Goal: Task Accomplishment & Management: Complete application form

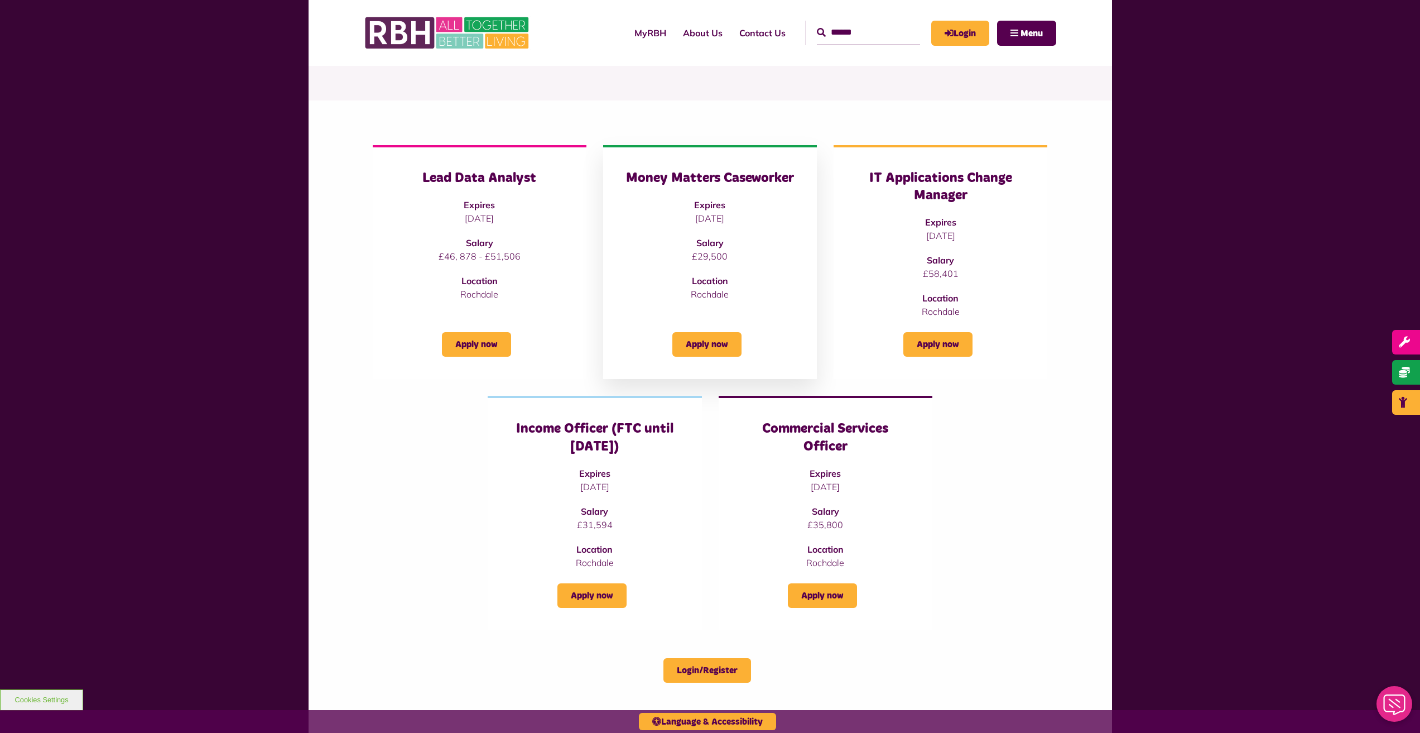
scroll to position [112, 0]
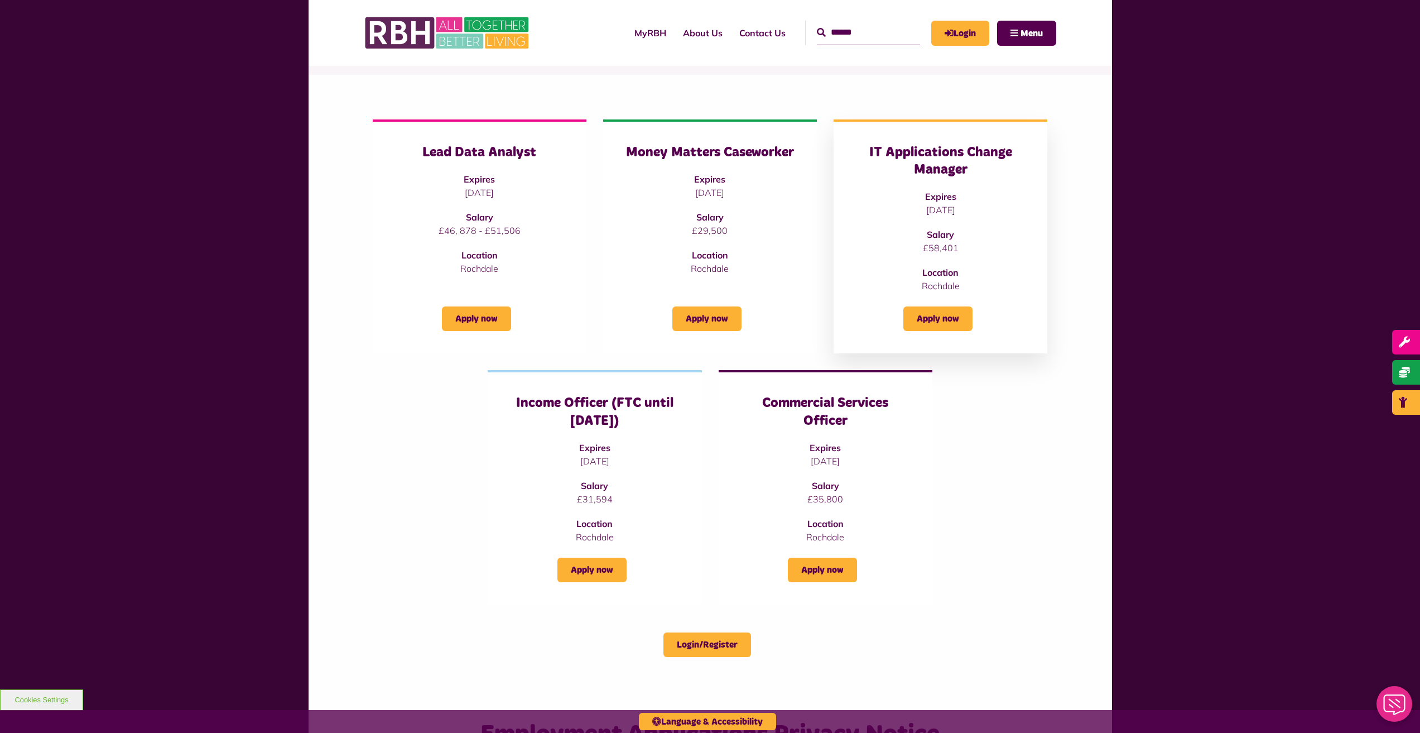
click at [920, 171] on h3 "IT Applications Change Manager" at bounding box center [940, 161] width 169 height 35
drag, startPoint x: 961, startPoint y: 244, endPoint x: 914, endPoint y: 246, distance: 47.5
click at [913, 246] on p "£58,401" at bounding box center [940, 247] width 169 height 13
click at [915, 246] on p "£58,401" at bounding box center [940, 247] width 169 height 13
drag, startPoint x: 552, startPoint y: 233, endPoint x: 437, endPoint y: 230, distance: 115.5
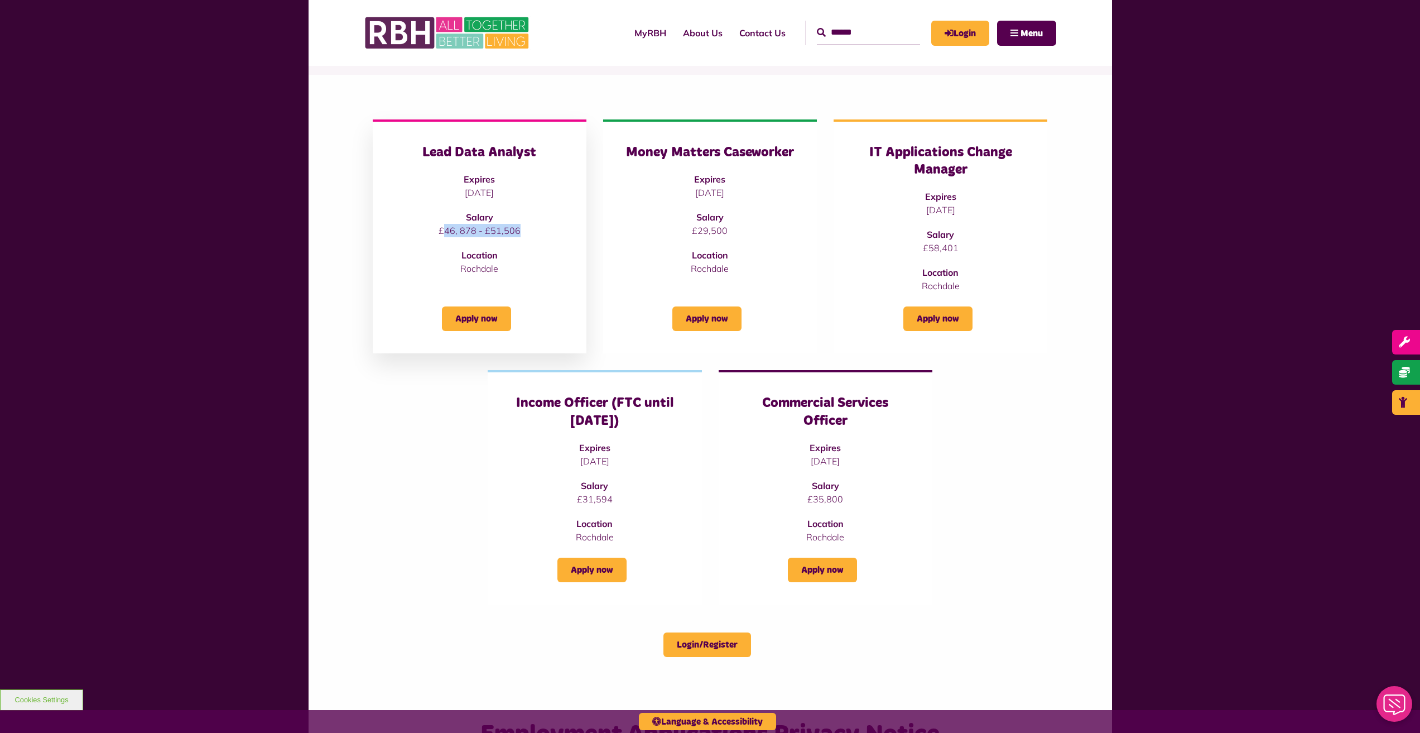
click at [437, 230] on p "£46, 878 - £51,506" at bounding box center [479, 230] width 169 height 13
click at [938, 165] on h3 "IT Applications Change Manager" at bounding box center [940, 161] width 169 height 35
click at [950, 320] on link "Apply now" at bounding box center [937, 318] width 69 height 25
